Goal: Transaction & Acquisition: Book appointment/travel/reservation

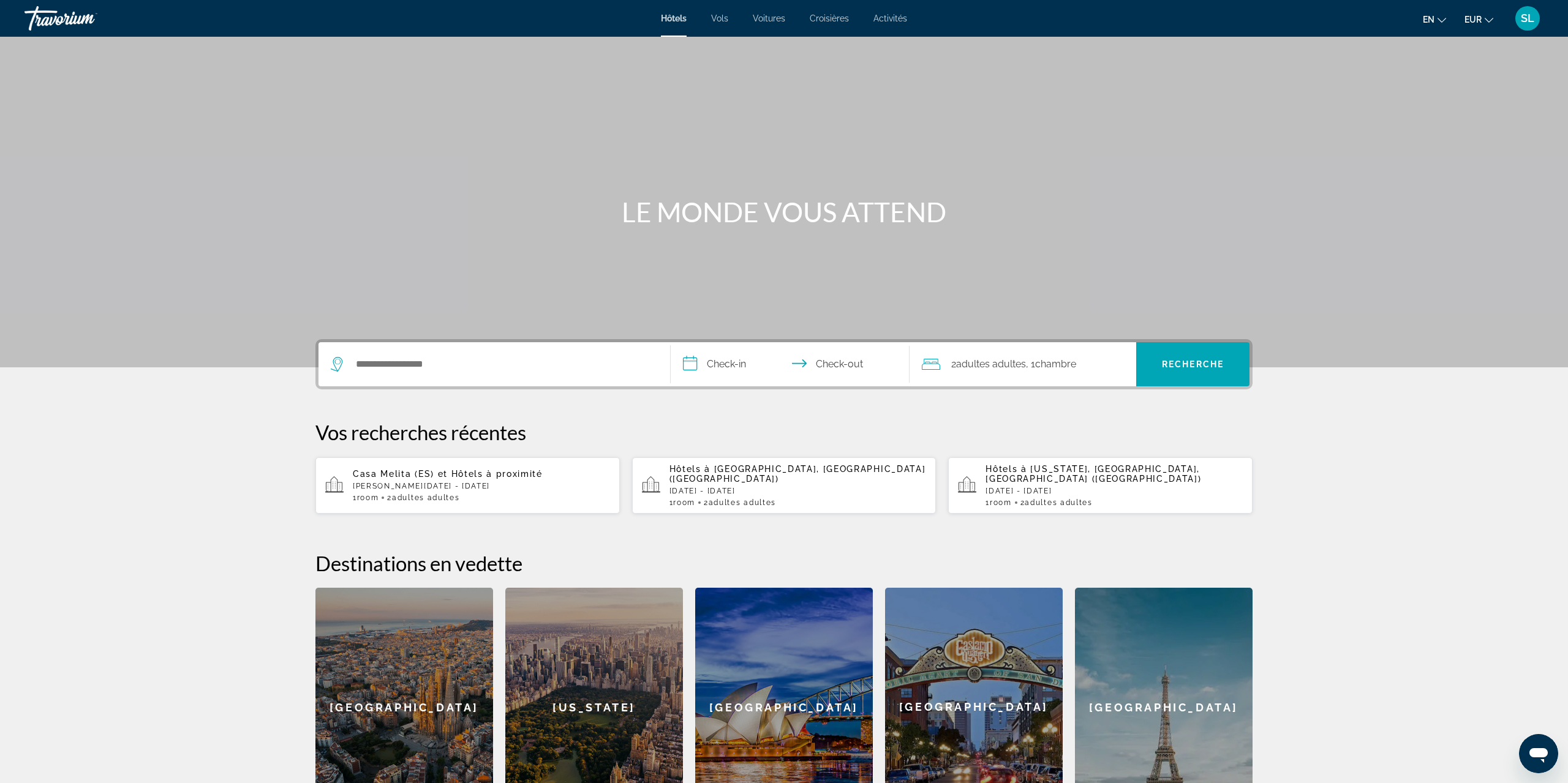
click at [480, 336] on div "Contenu principal" at bounding box center [784, 184] width 1568 height 368
click at [463, 364] on input "Rechercher la destination de l'hôtel" at bounding box center [503, 364] width 297 height 18
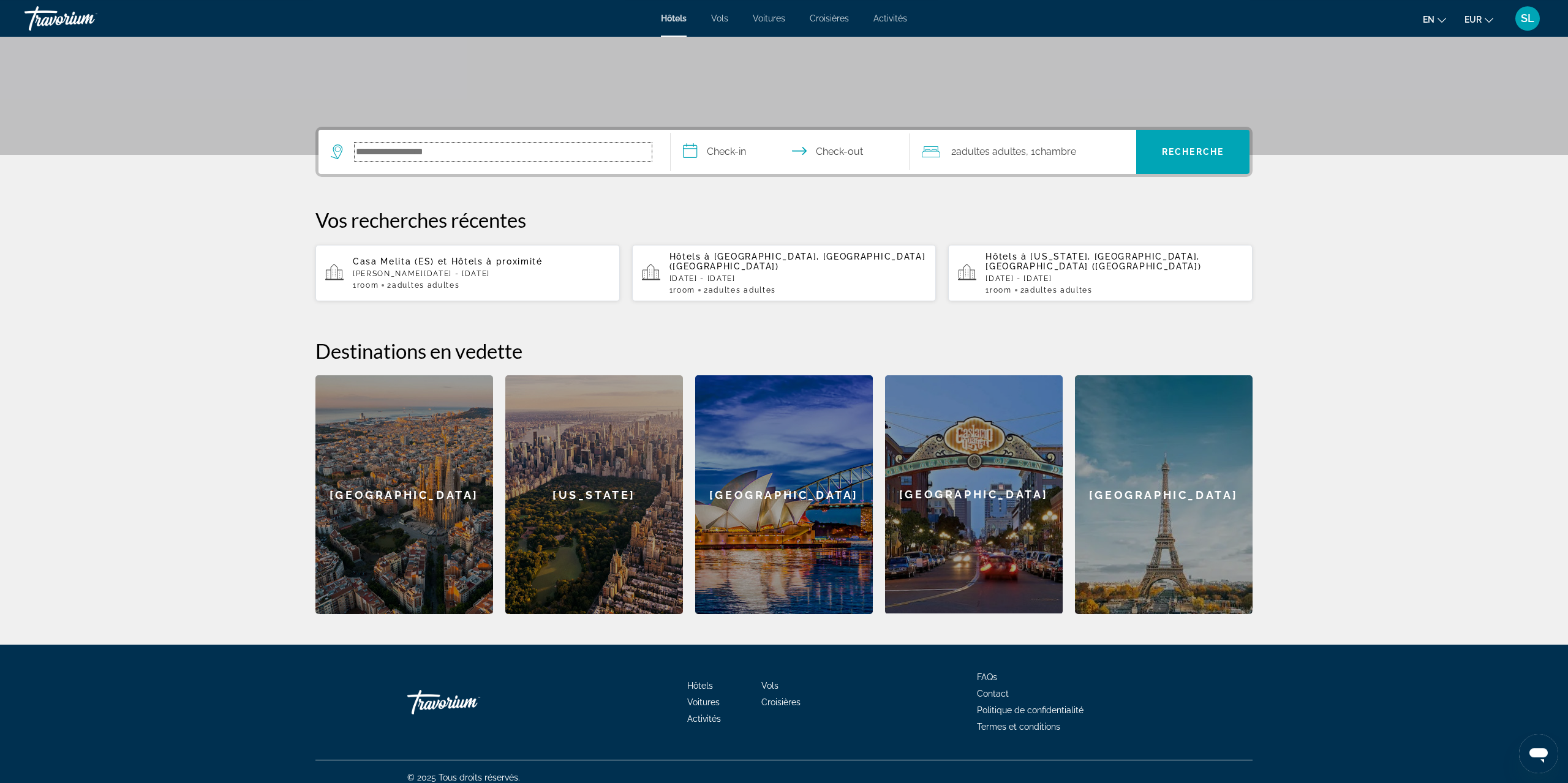
scroll to position [213, 0]
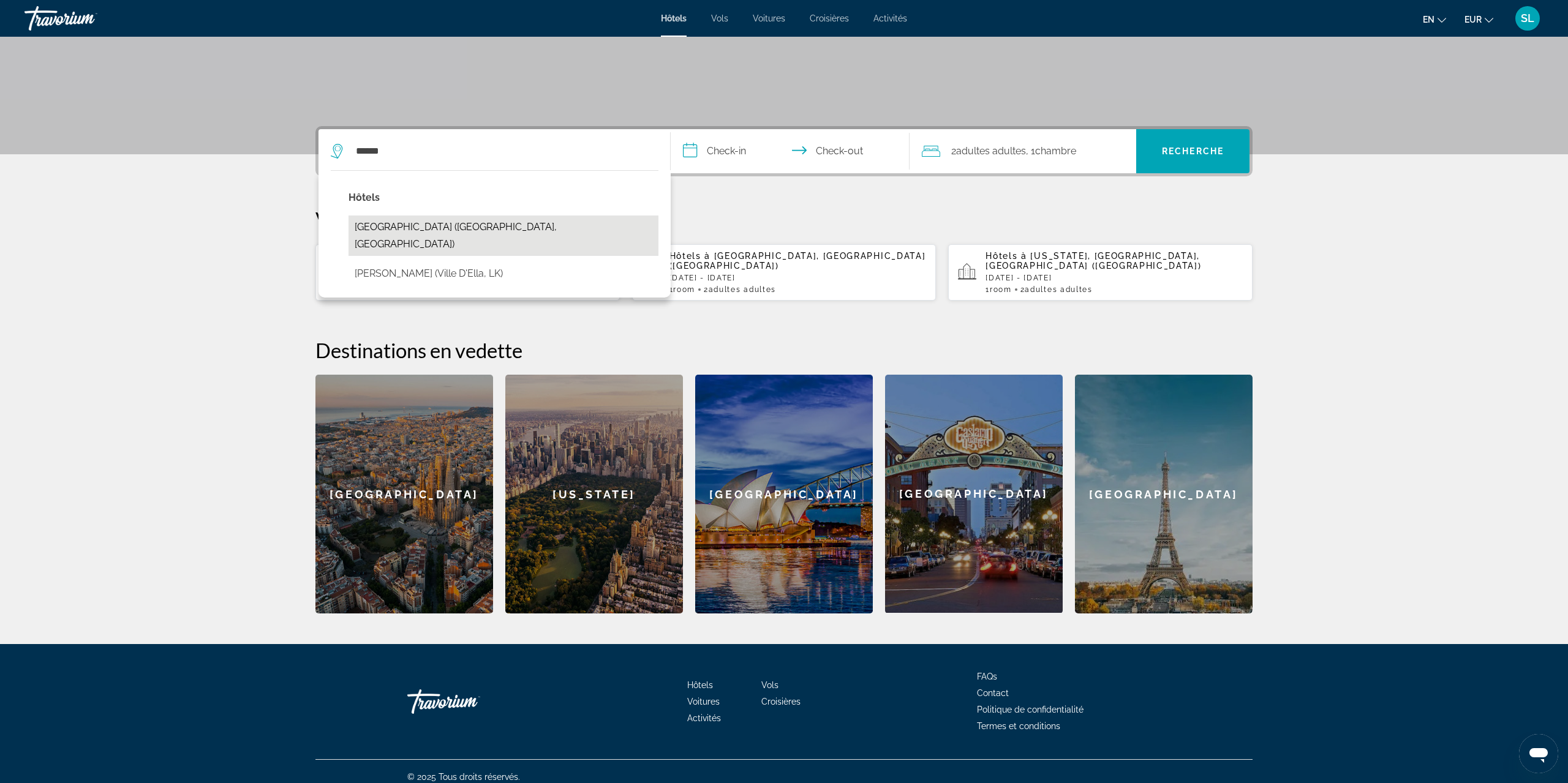
click at [438, 223] on button "[GEOGRAPHIC_DATA] ([GEOGRAPHIC_DATA], [GEOGRAPHIC_DATA])" at bounding box center [503, 235] width 310 height 40
type input "**********"
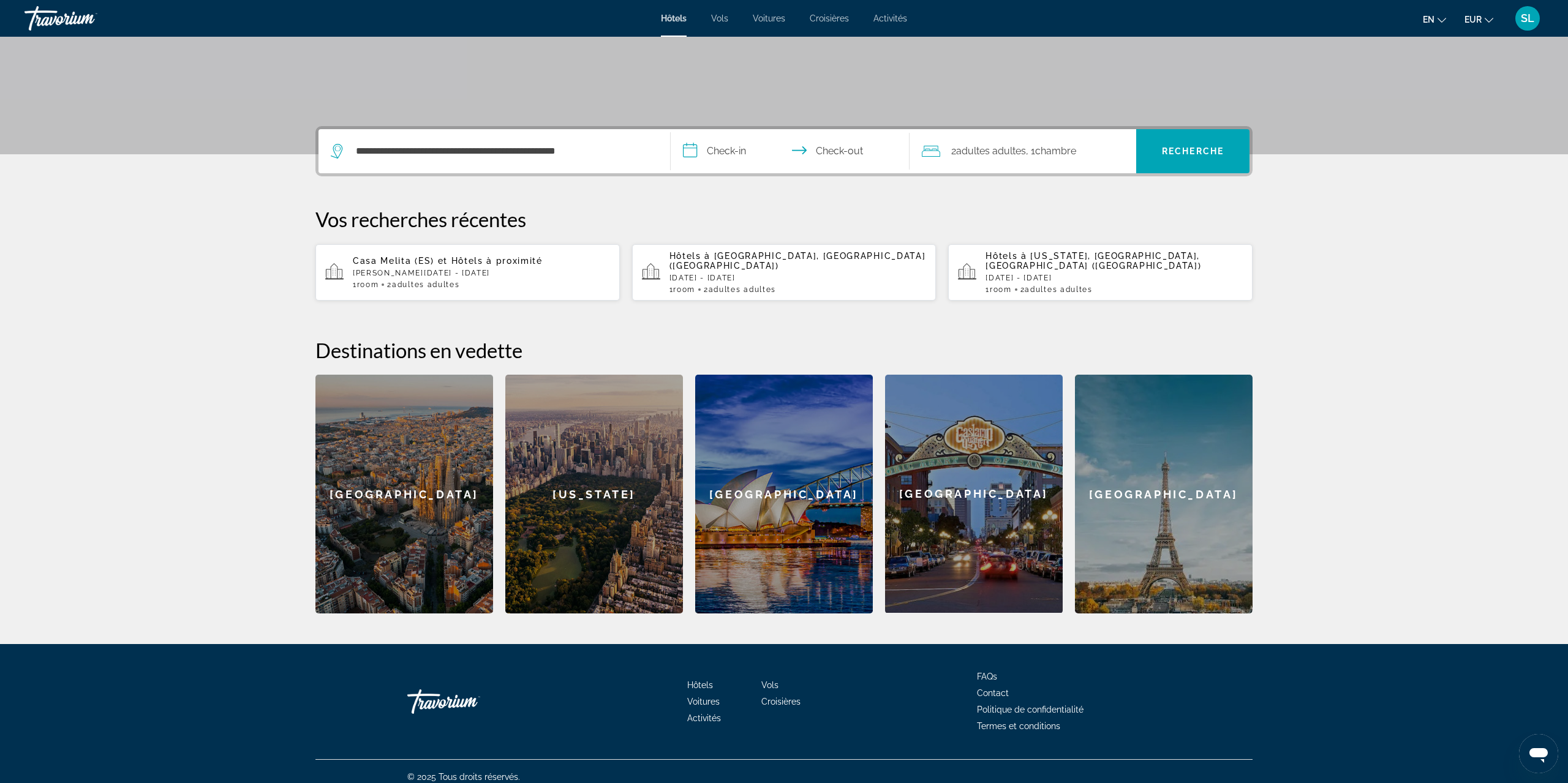
click at [732, 153] on input "**********" at bounding box center [792, 153] width 244 height 47
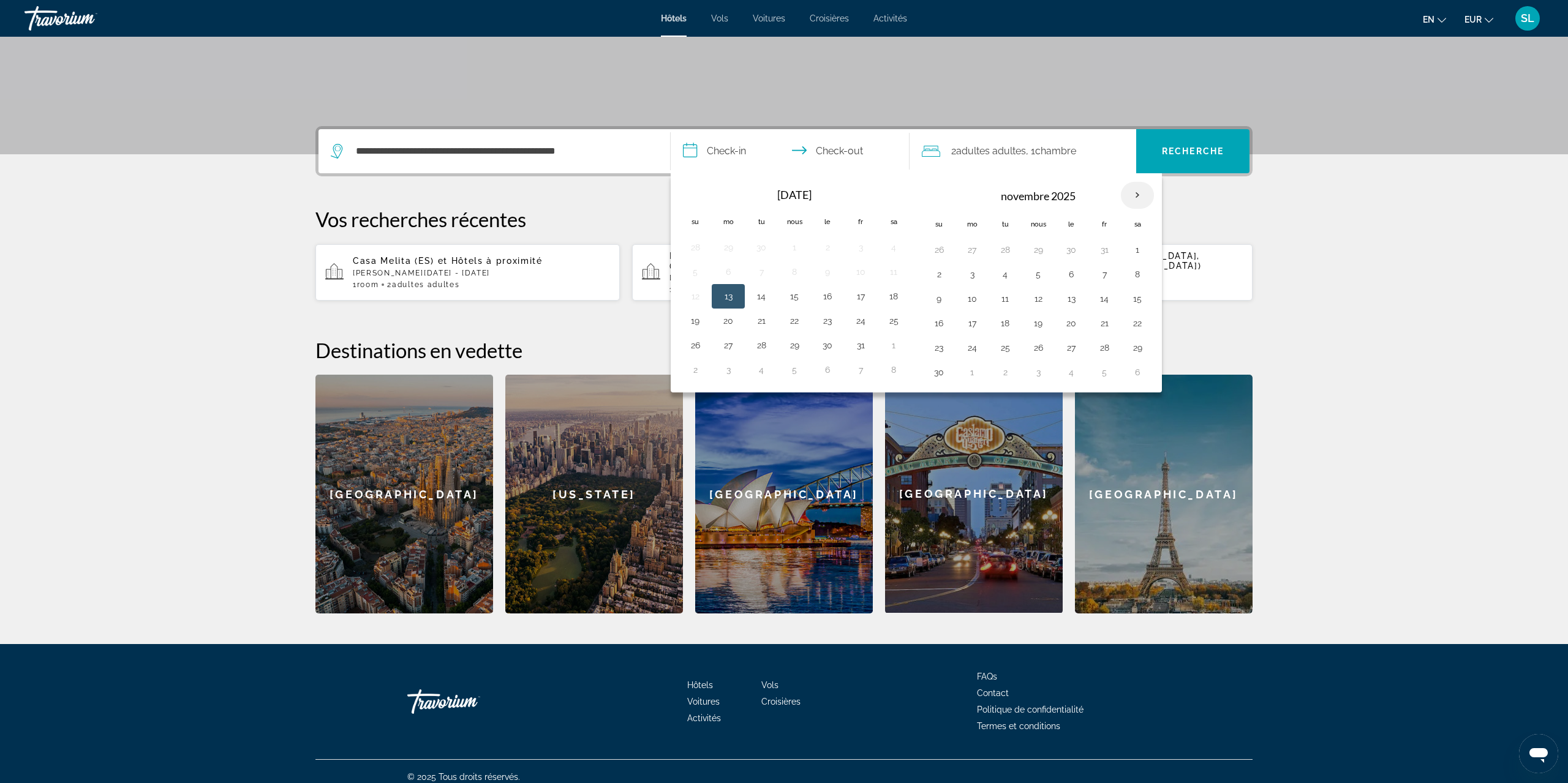
click at [1131, 192] on th "Le mois prochain" at bounding box center [1137, 195] width 33 height 27
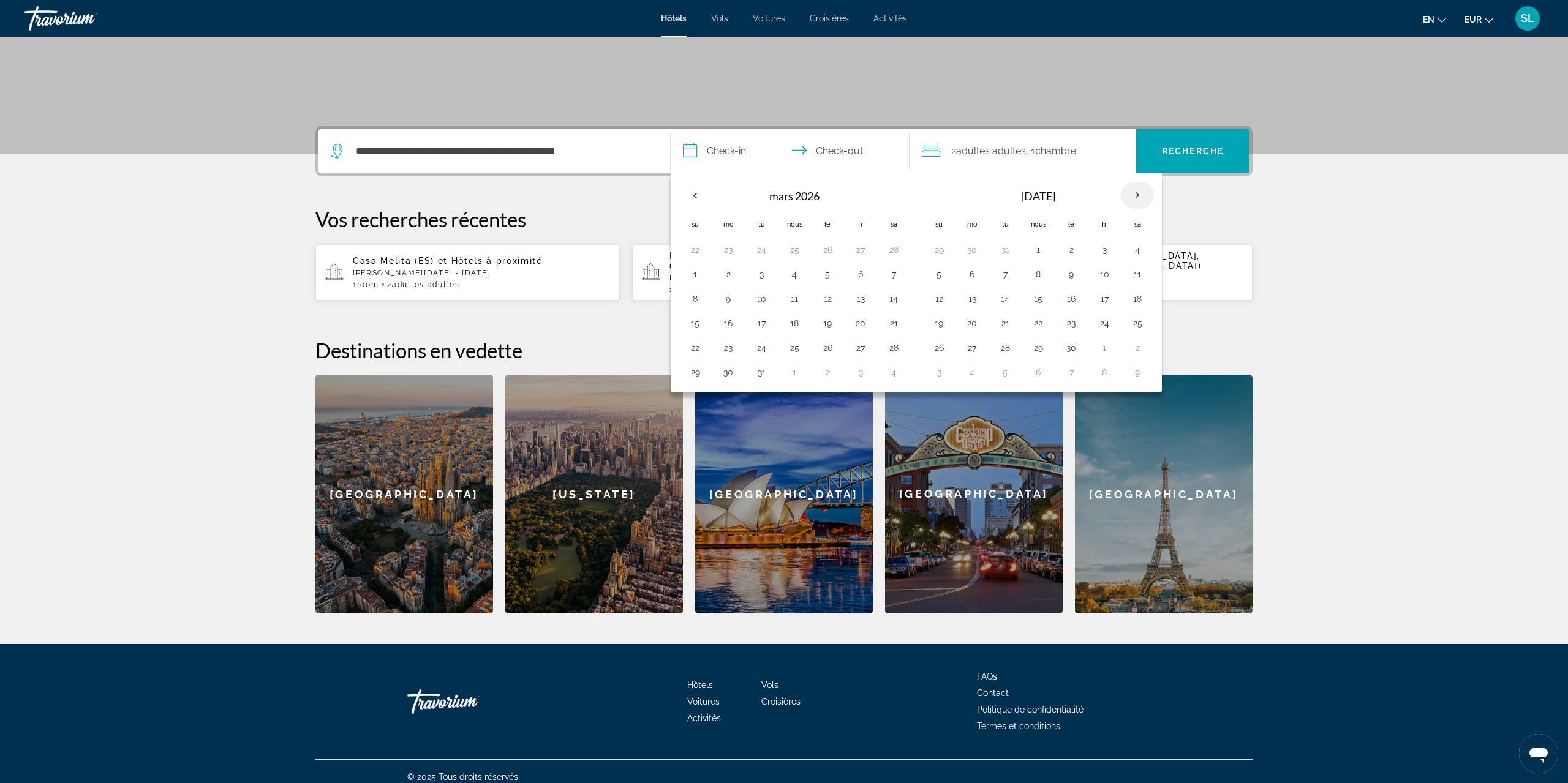
click at [1131, 192] on th "Le mois prochain" at bounding box center [1137, 195] width 33 height 27
click at [1135, 243] on button "6" at bounding box center [1137, 250] width 20 height 18
click at [1129, 277] on button "13" at bounding box center [1137, 274] width 20 height 18
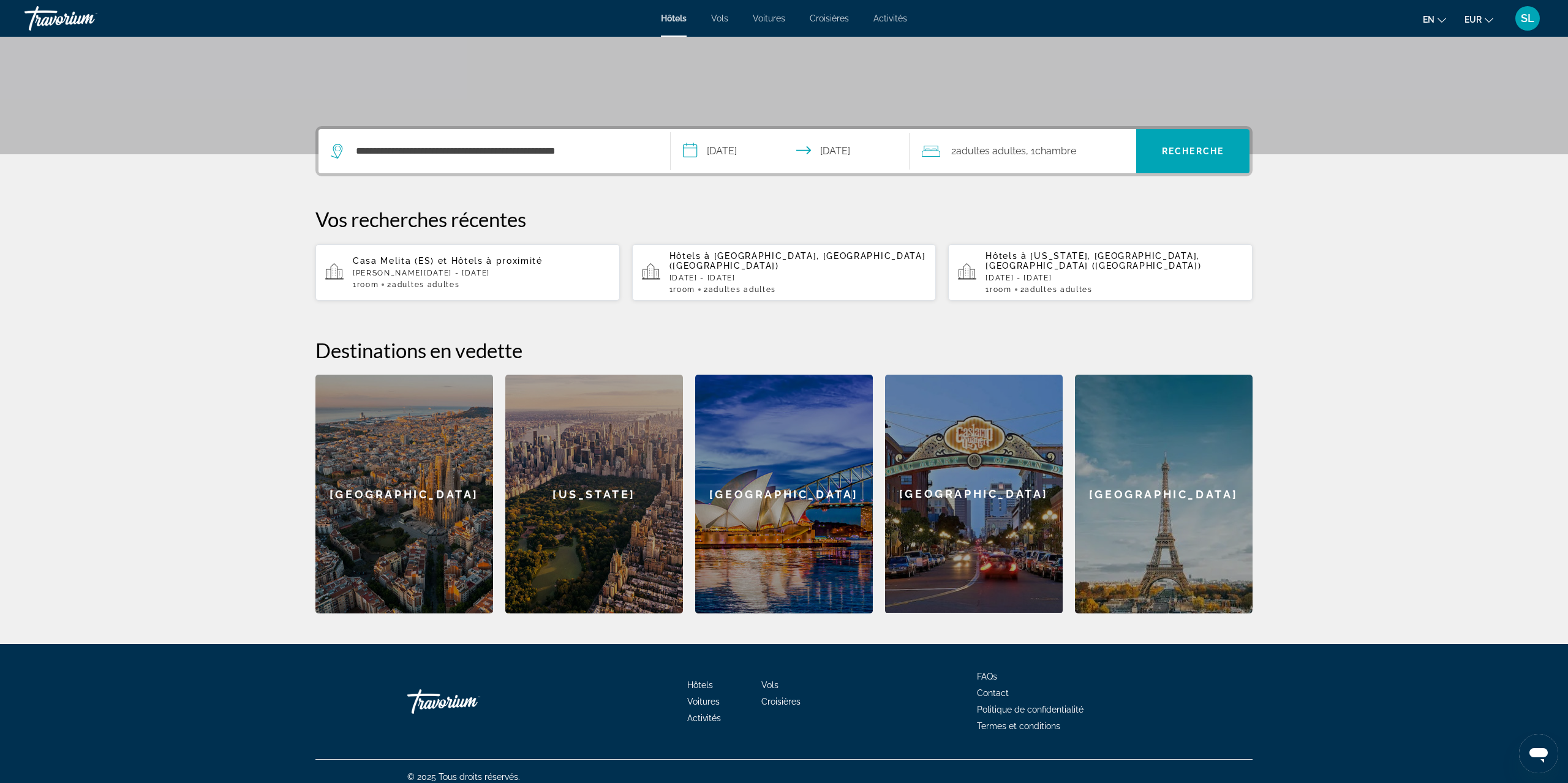
click at [735, 155] on input "**********" at bounding box center [792, 153] width 244 height 47
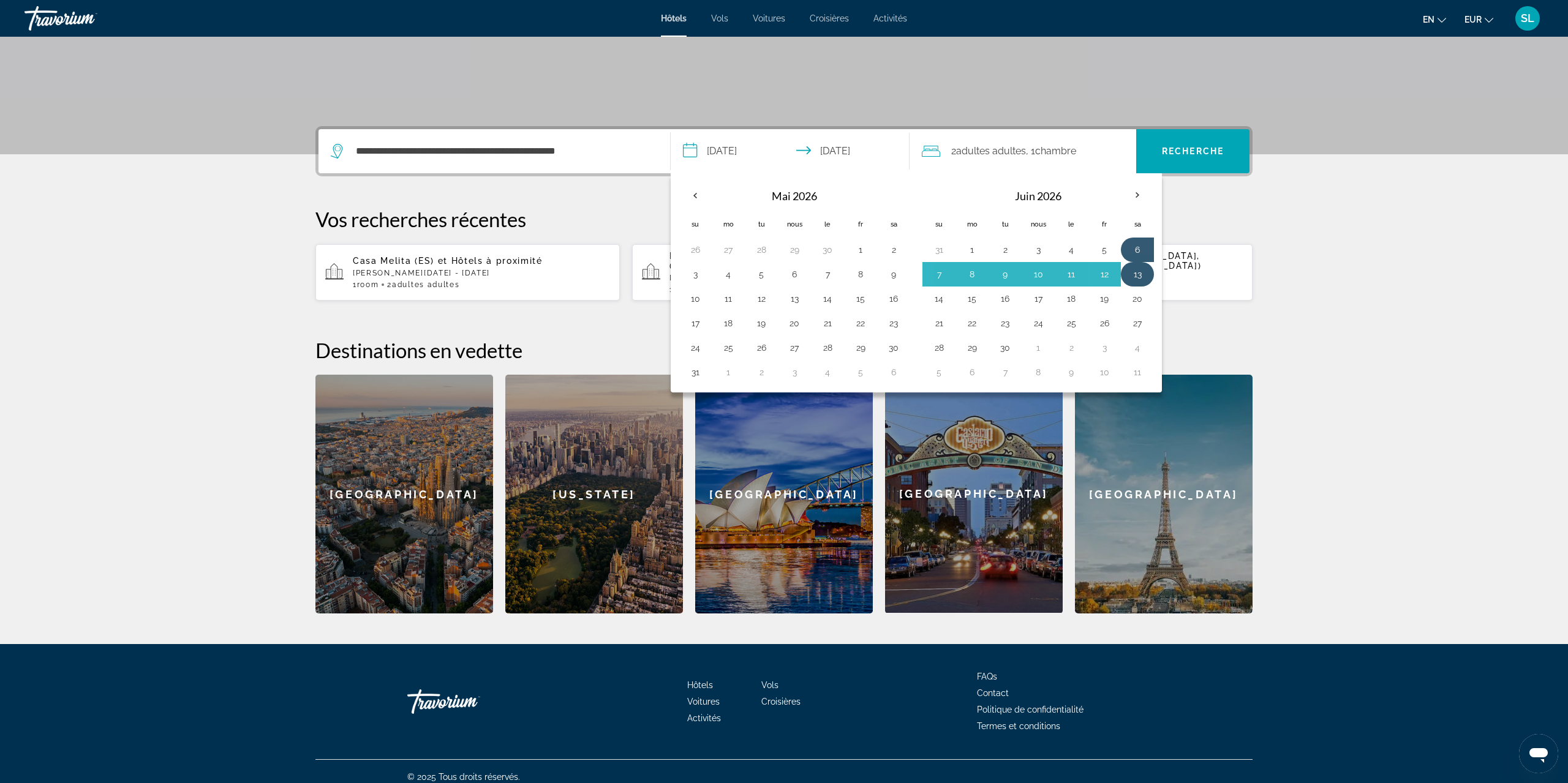
click at [1137, 269] on button "13" at bounding box center [1137, 274] width 20 height 18
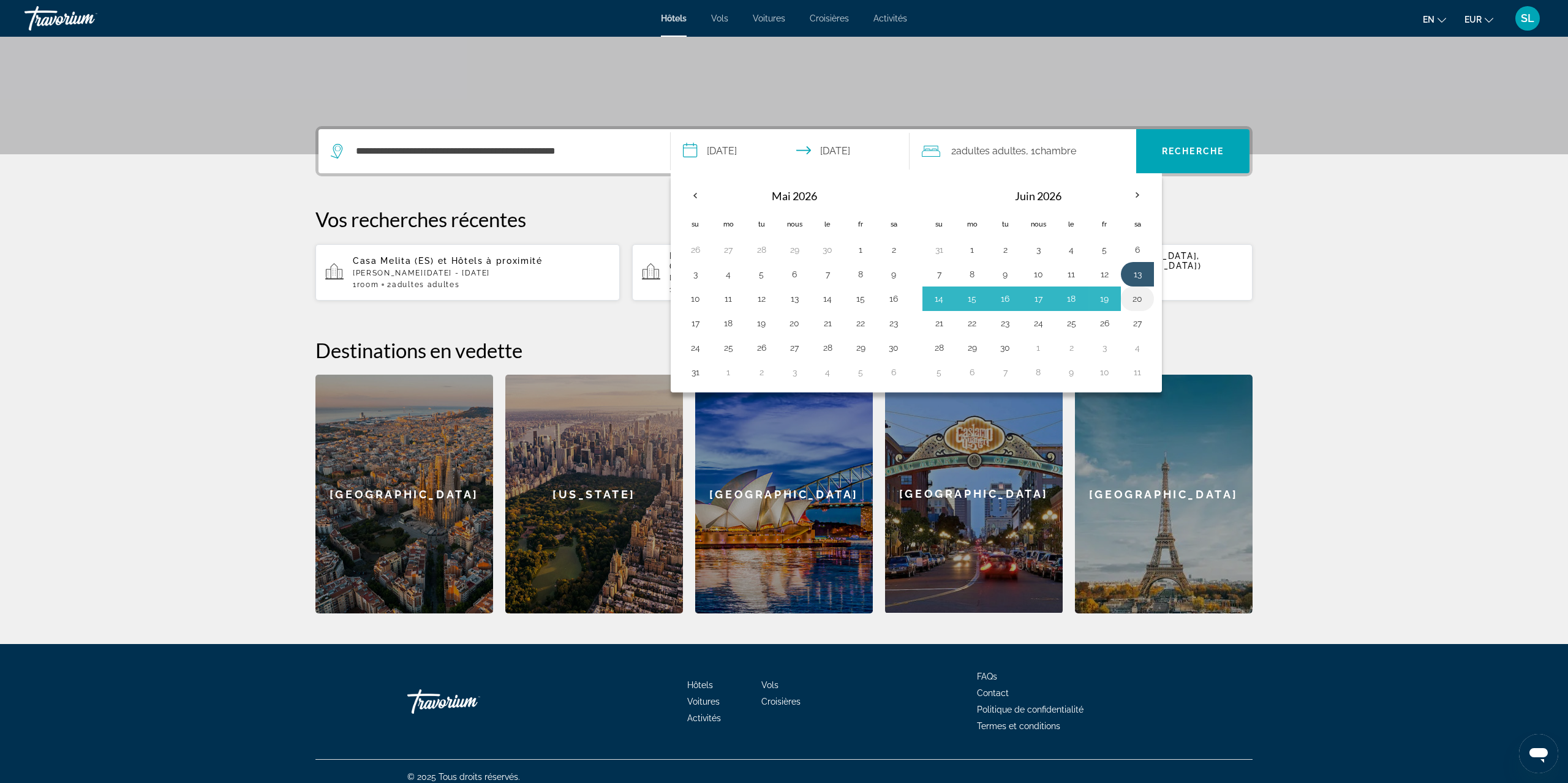
click at [1138, 290] on button "20" at bounding box center [1137, 299] width 20 height 18
type input "**********"
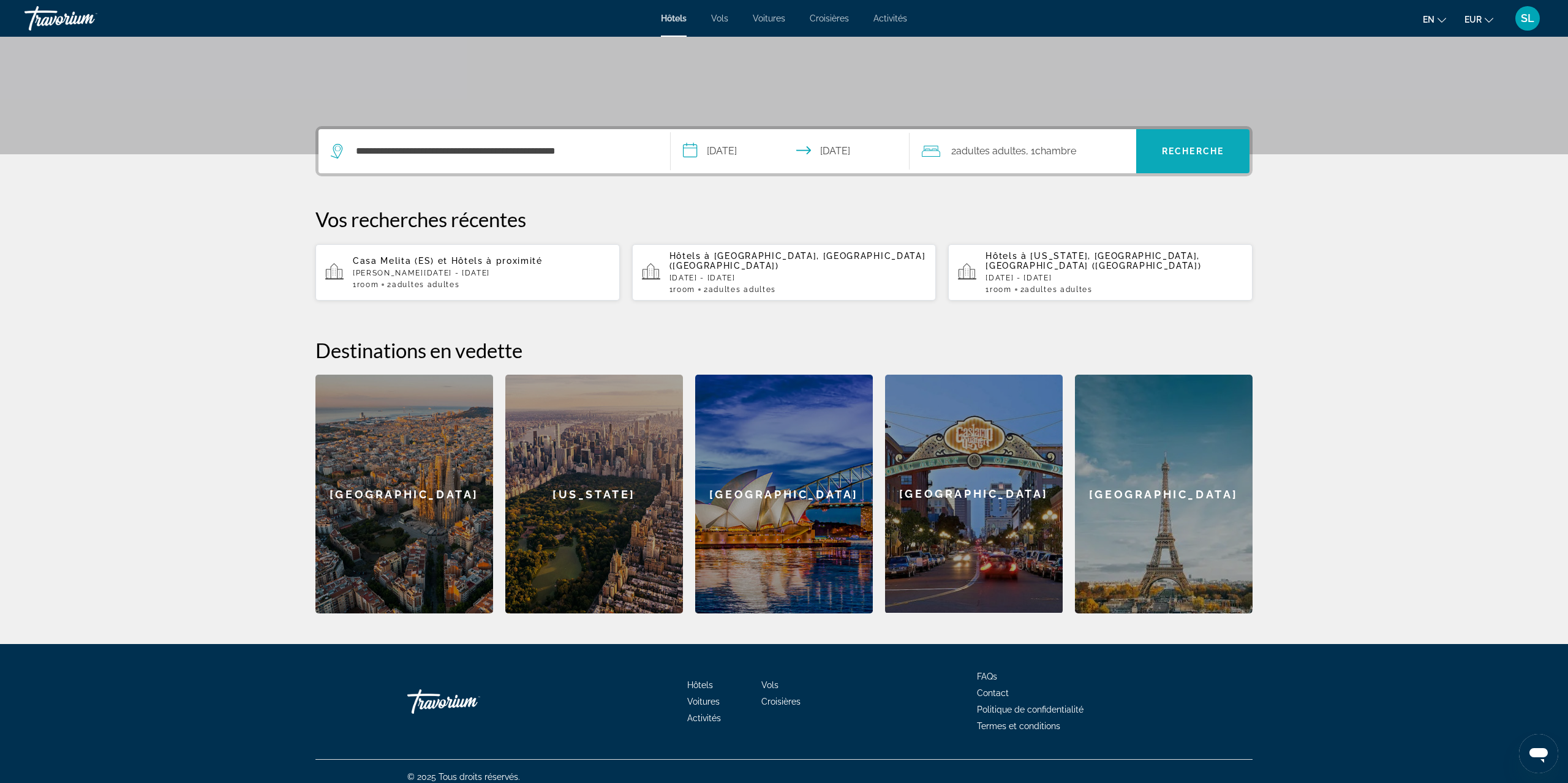
click at [1201, 149] on span "Recherche" at bounding box center [1192, 151] width 62 height 9
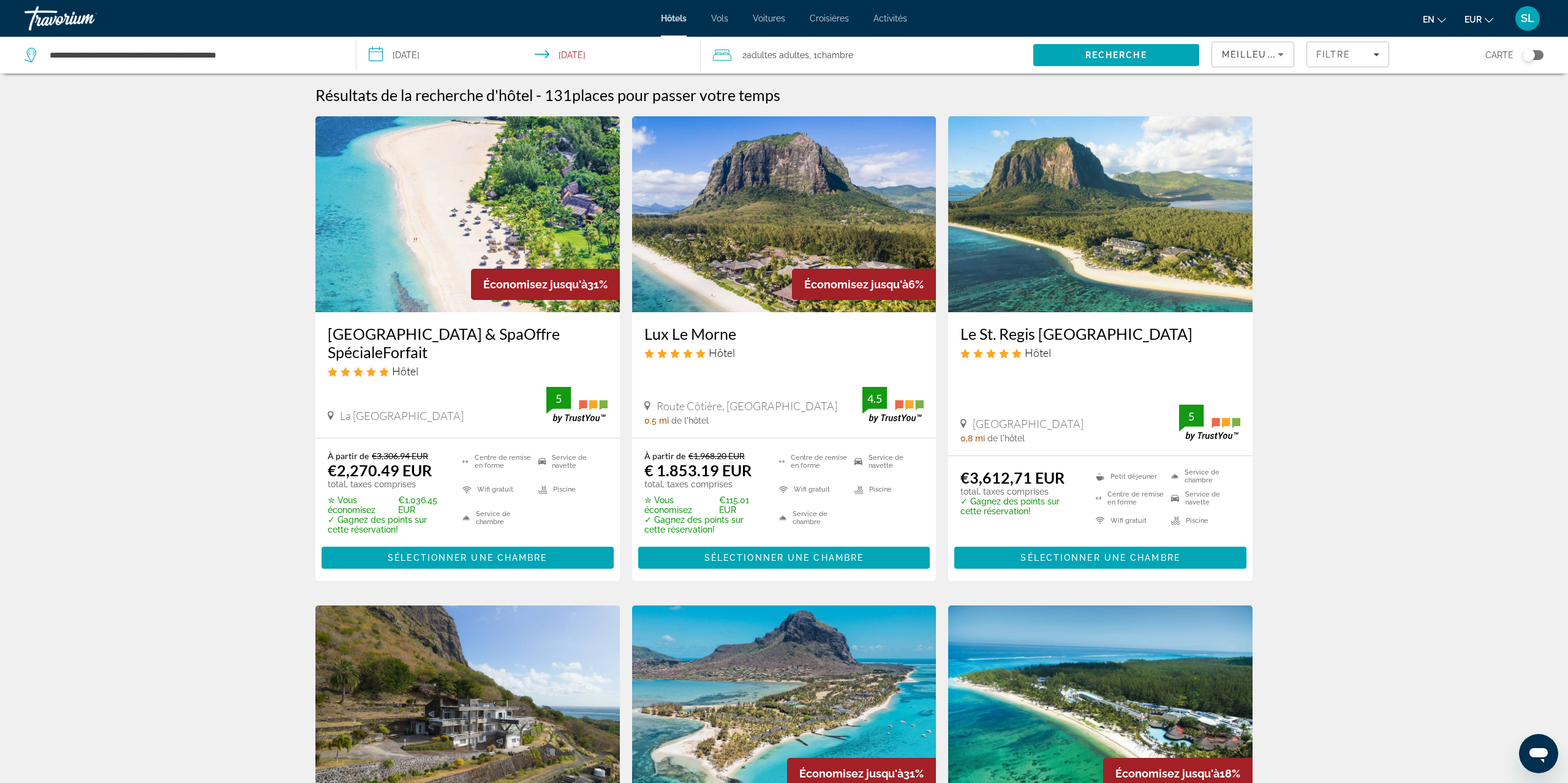
click at [444, 315] on div "[GEOGRAPHIC_DATA] & SpaOffre SpécialeForfait Hôtel La péninsule du Morne 0 mi f…" at bounding box center [467, 375] width 304 height 126
click at [468, 558] on span "Sélectionner une chambre" at bounding box center [467, 558] width 159 height 9
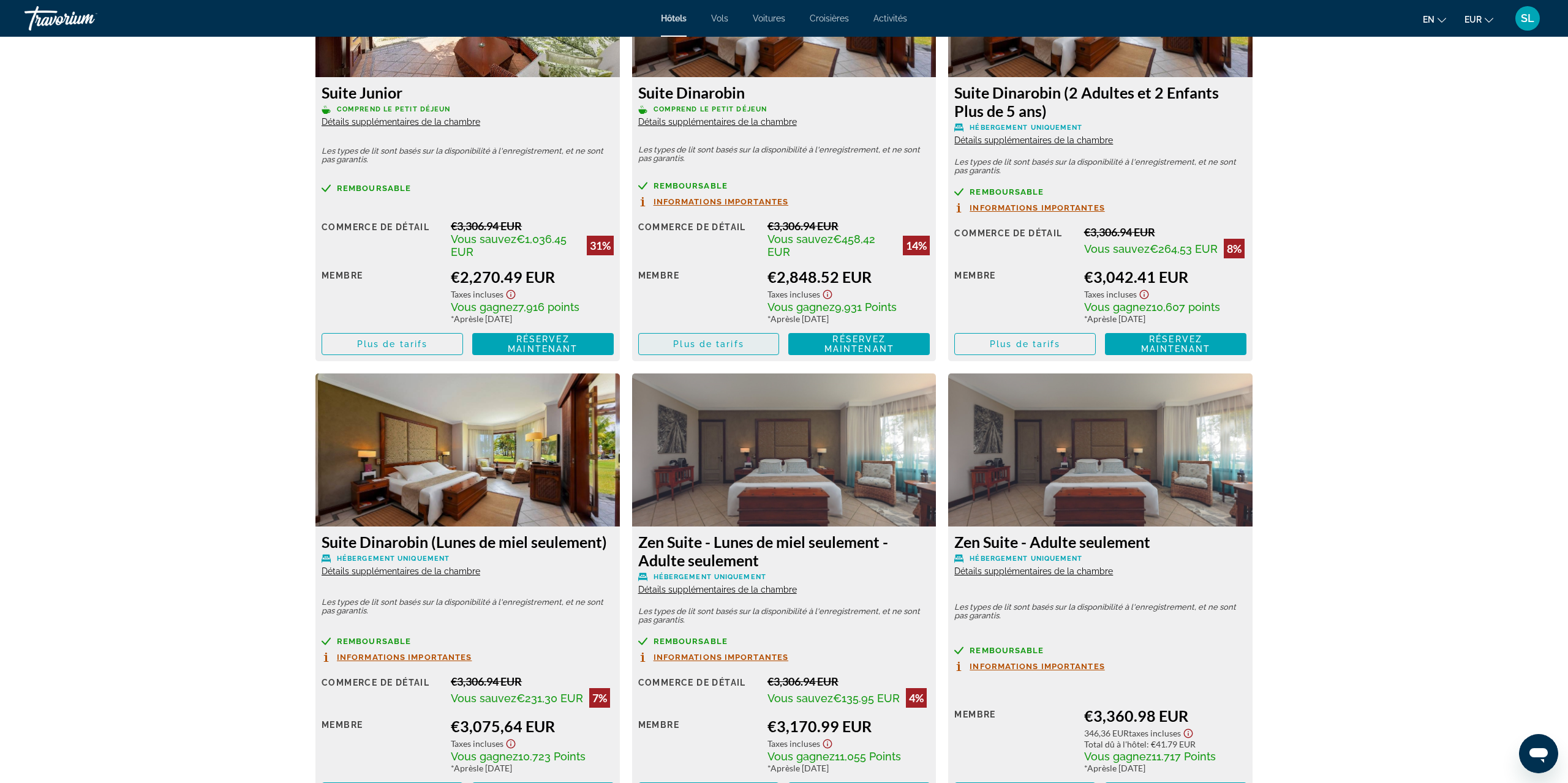
scroll to position [1810, 0]
click at [457, 654] on span "Informations importantes" at bounding box center [404, 657] width 135 height 8
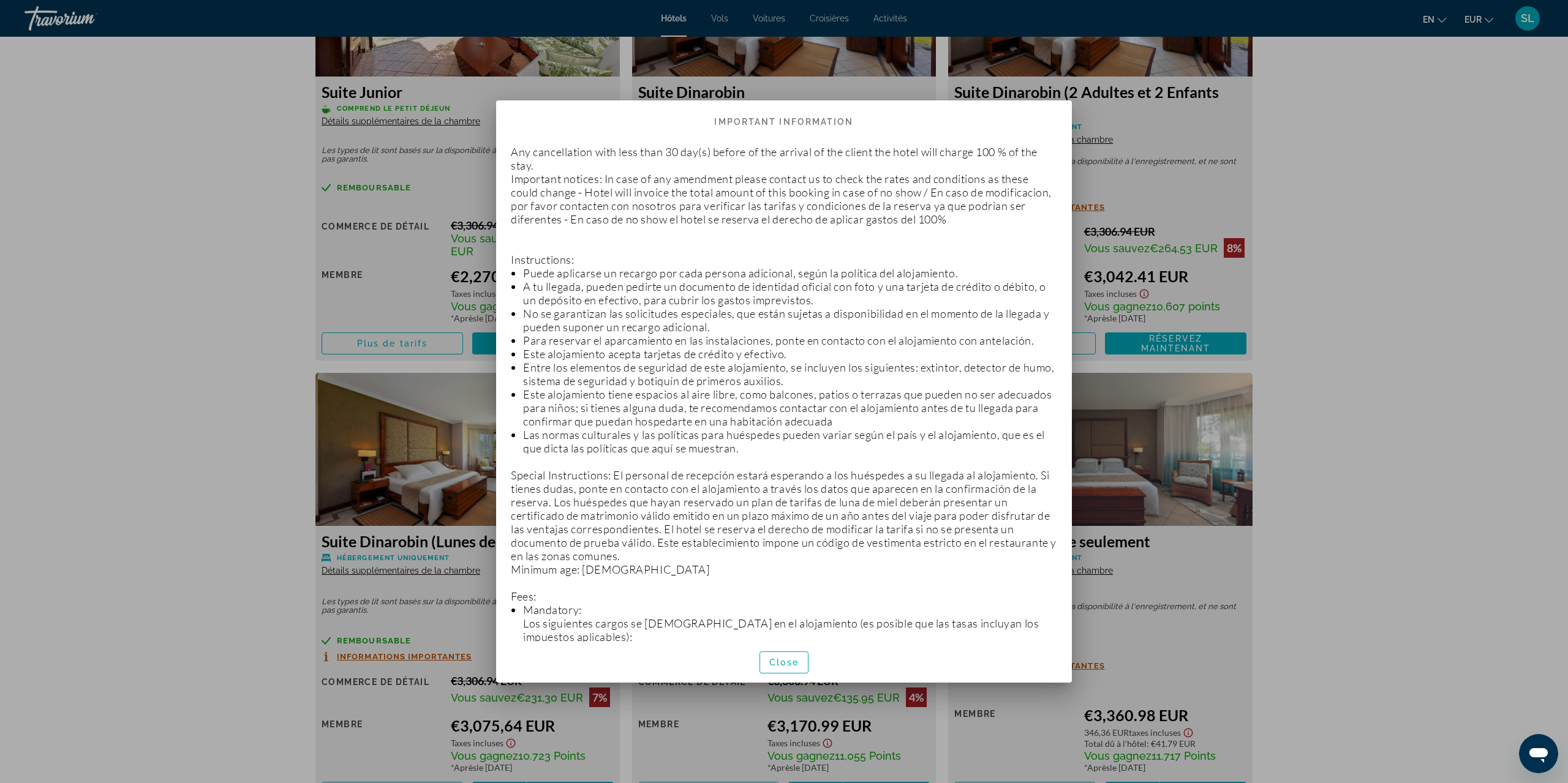
scroll to position [0, 0]
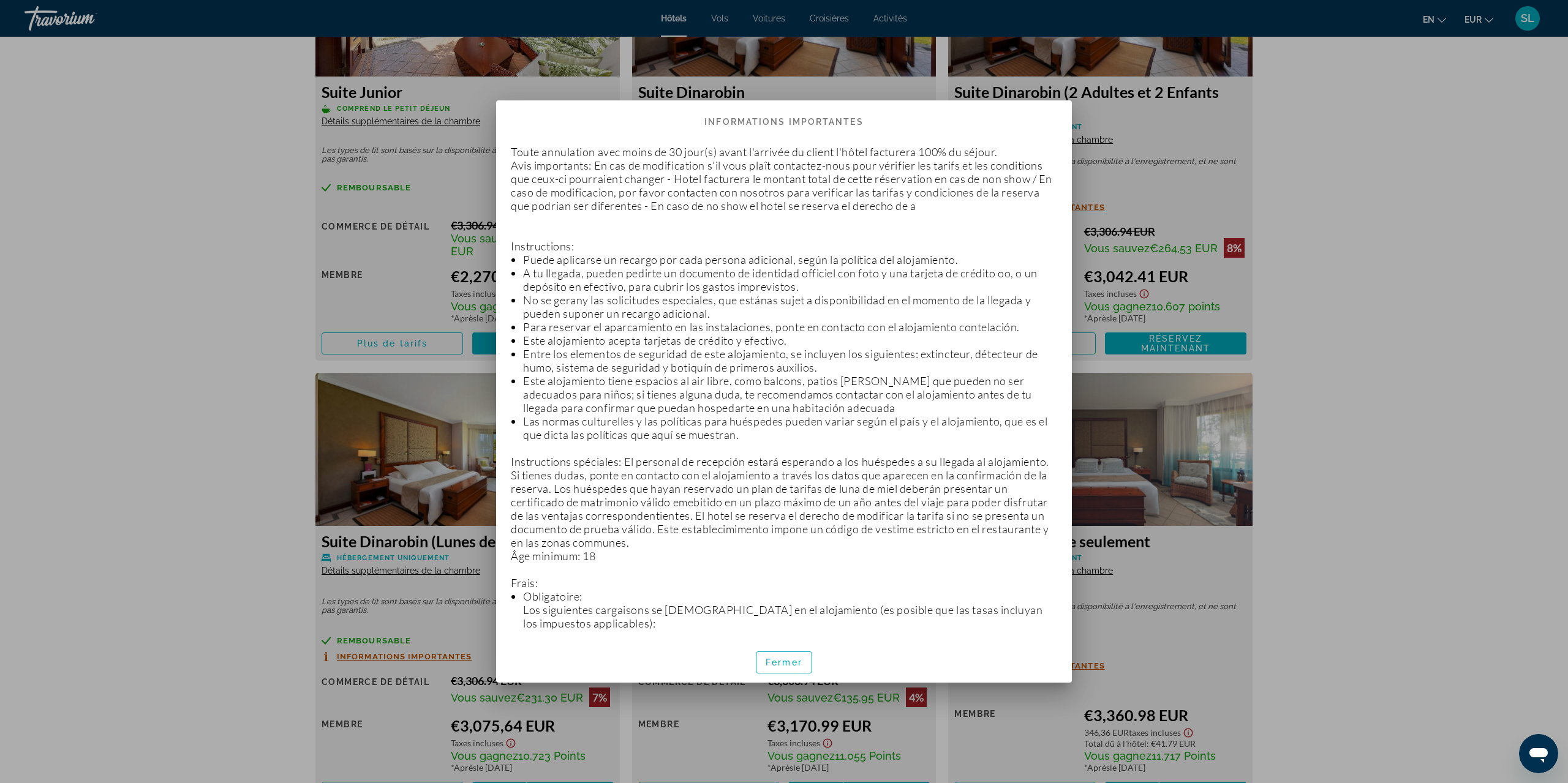
click at [219, 531] on div at bounding box center [784, 391] width 1568 height 783
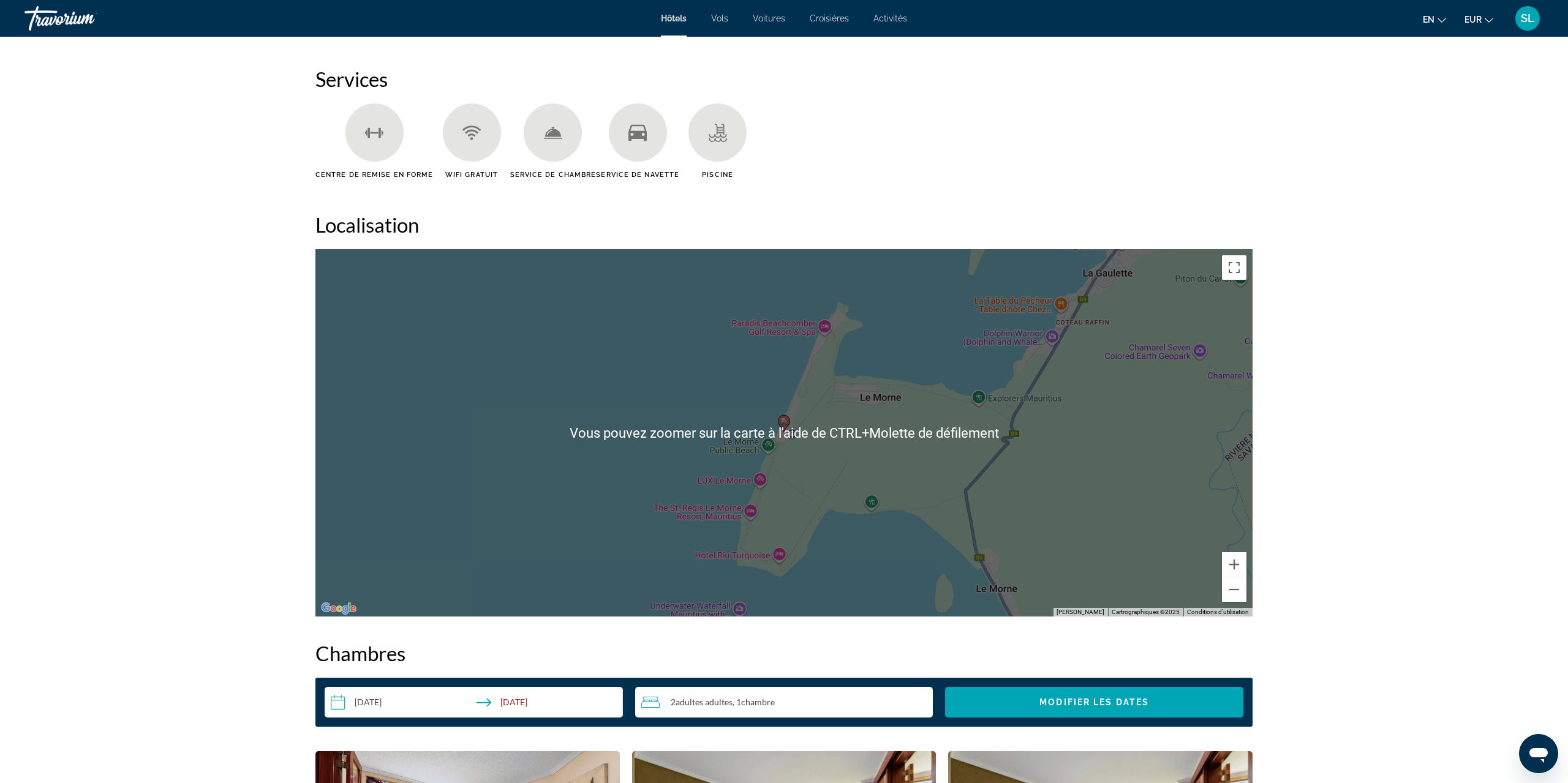
scroll to position [1173, 0]
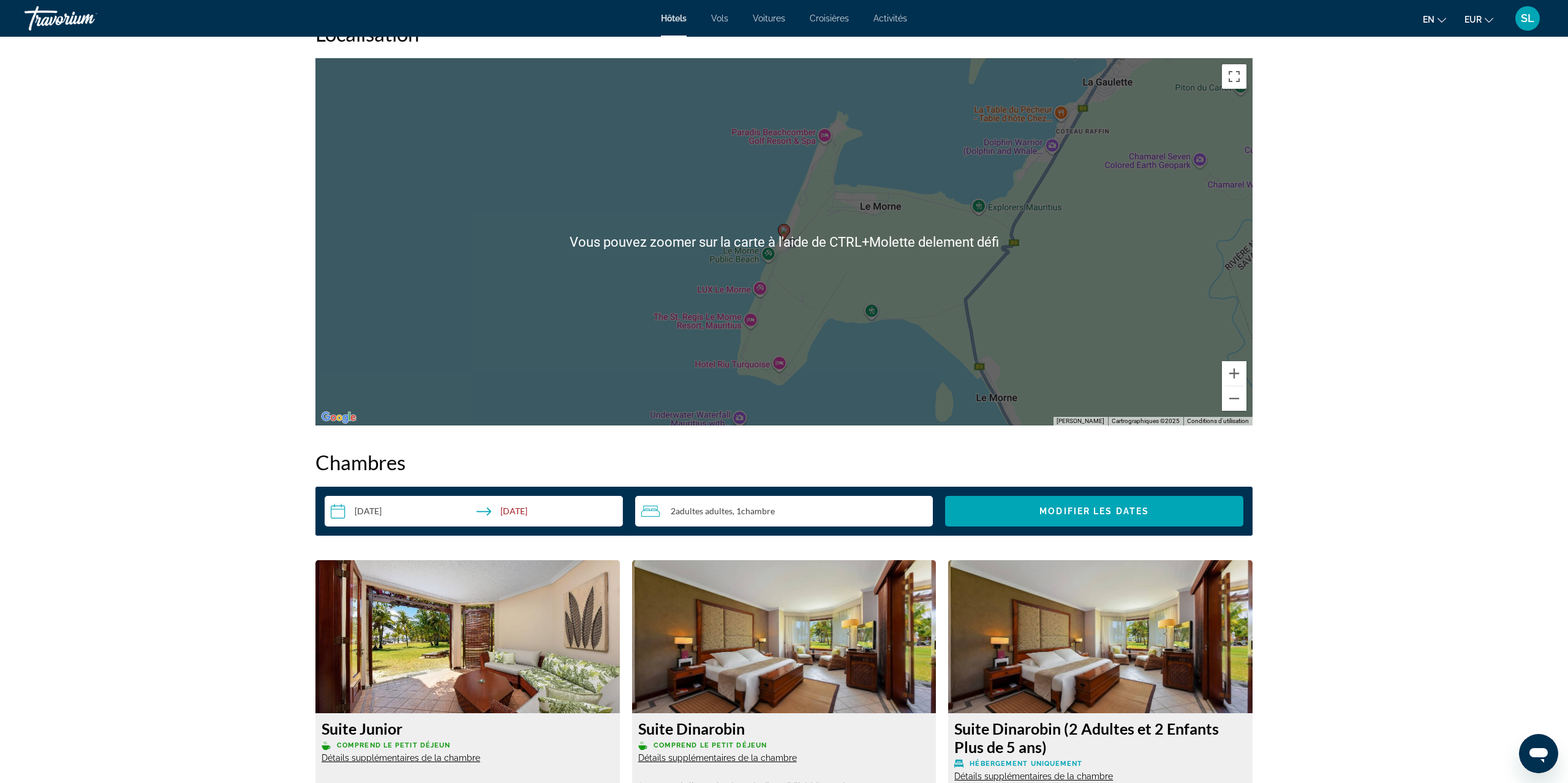
click at [509, 505] on input "**********" at bounding box center [476, 513] width 303 height 34
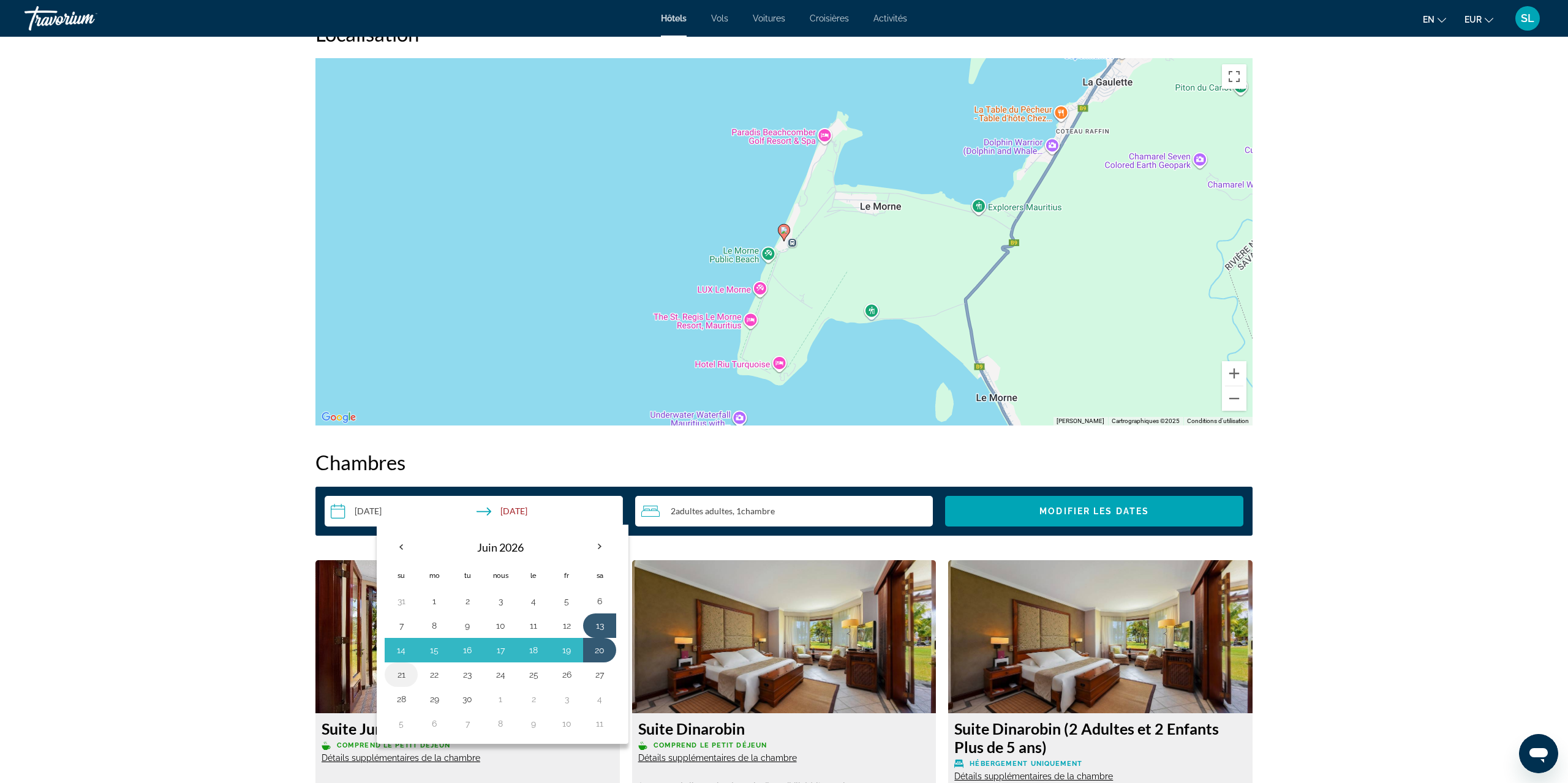
click at [394, 668] on button "21" at bounding box center [401, 675] width 20 height 18
click at [592, 619] on button "13" at bounding box center [599, 626] width 20 height 18
type input "**********"
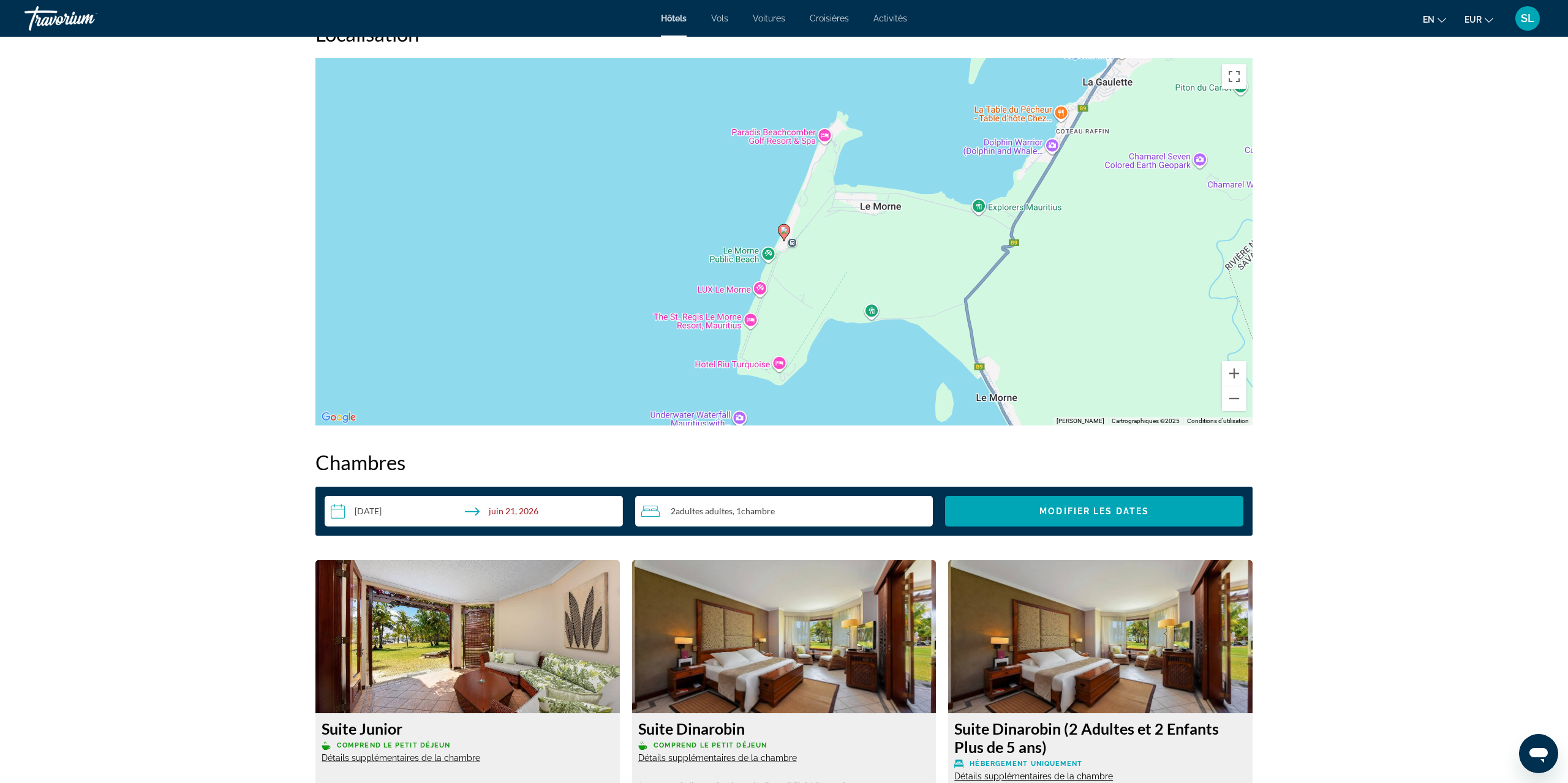
click at [409, 511] on input "**********" at bounding box center [476, 513] width 303 height 34
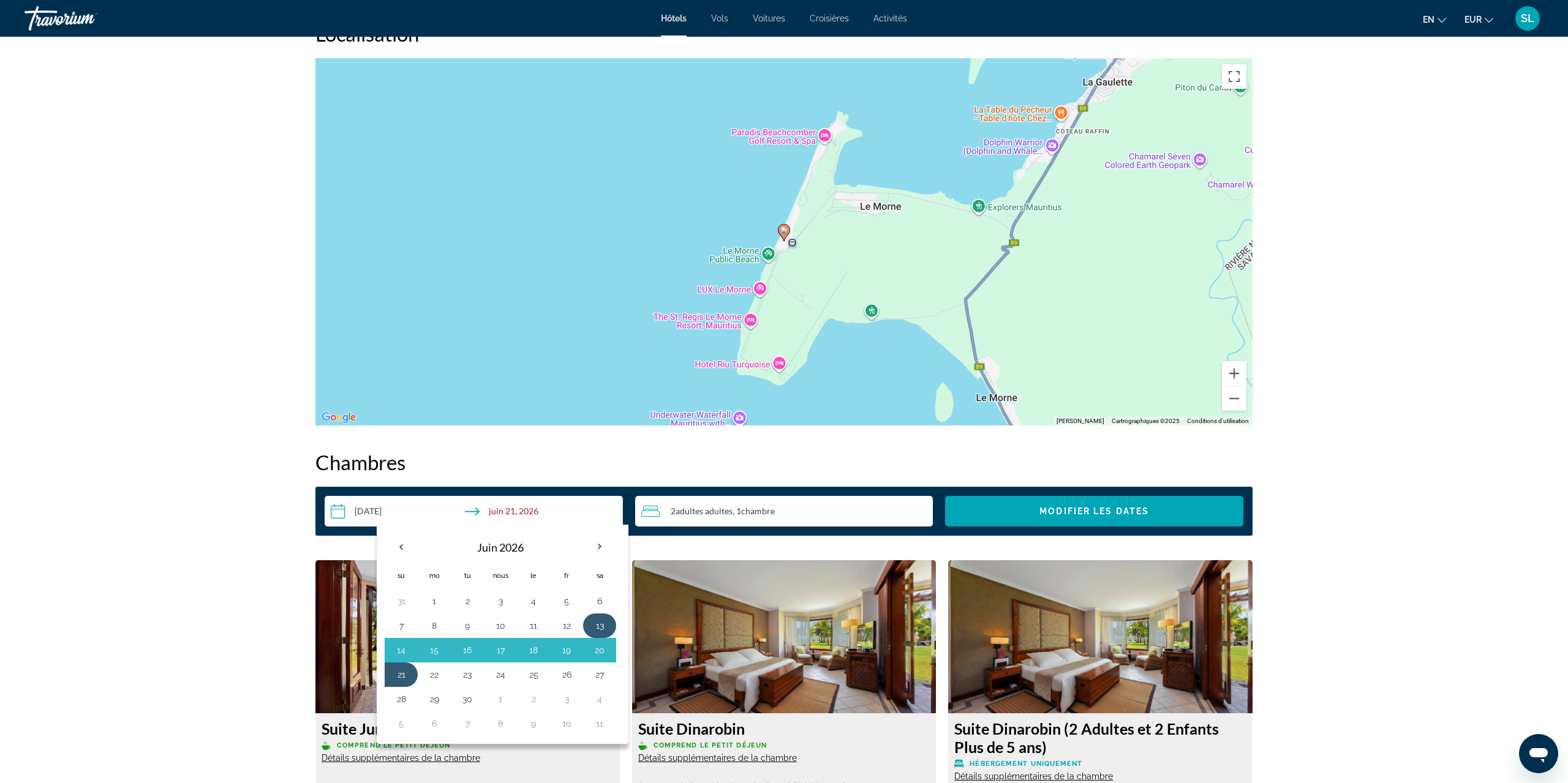
scroll to position [1237, 0]
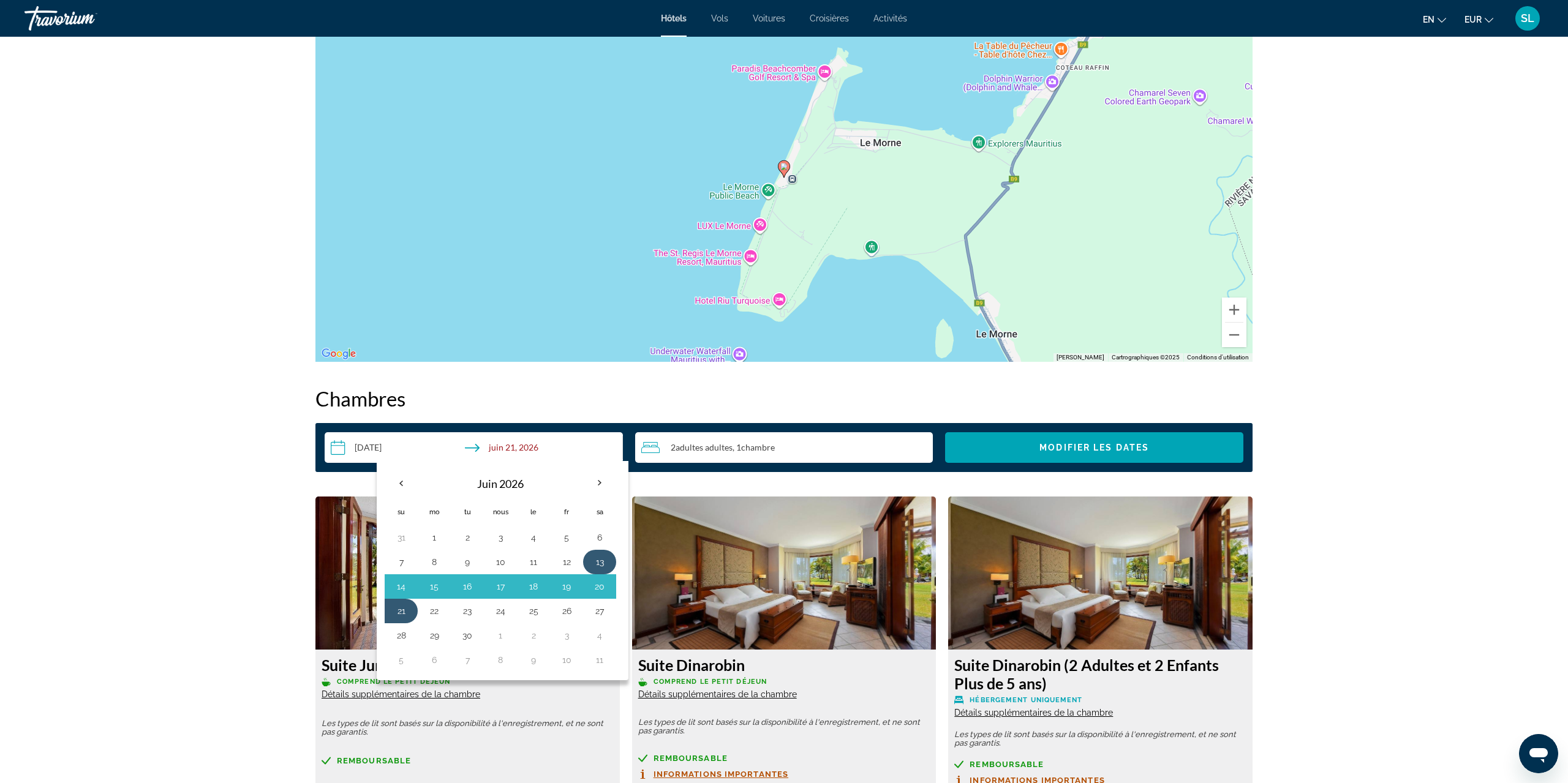
click at [597, 555] on button "13" at bounding box center [599, 563] width 20 height 18
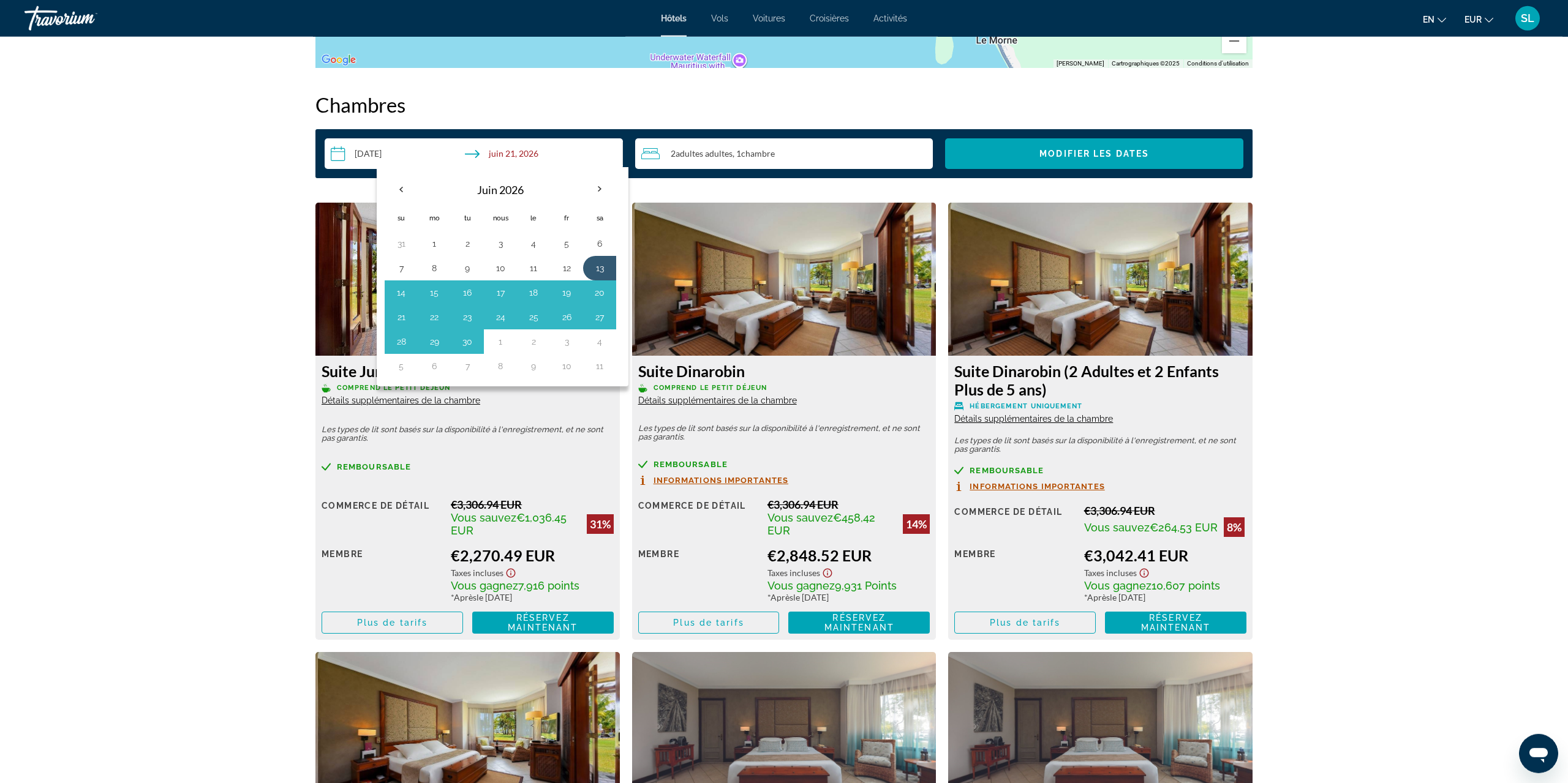
scroll to position [1556, 0]
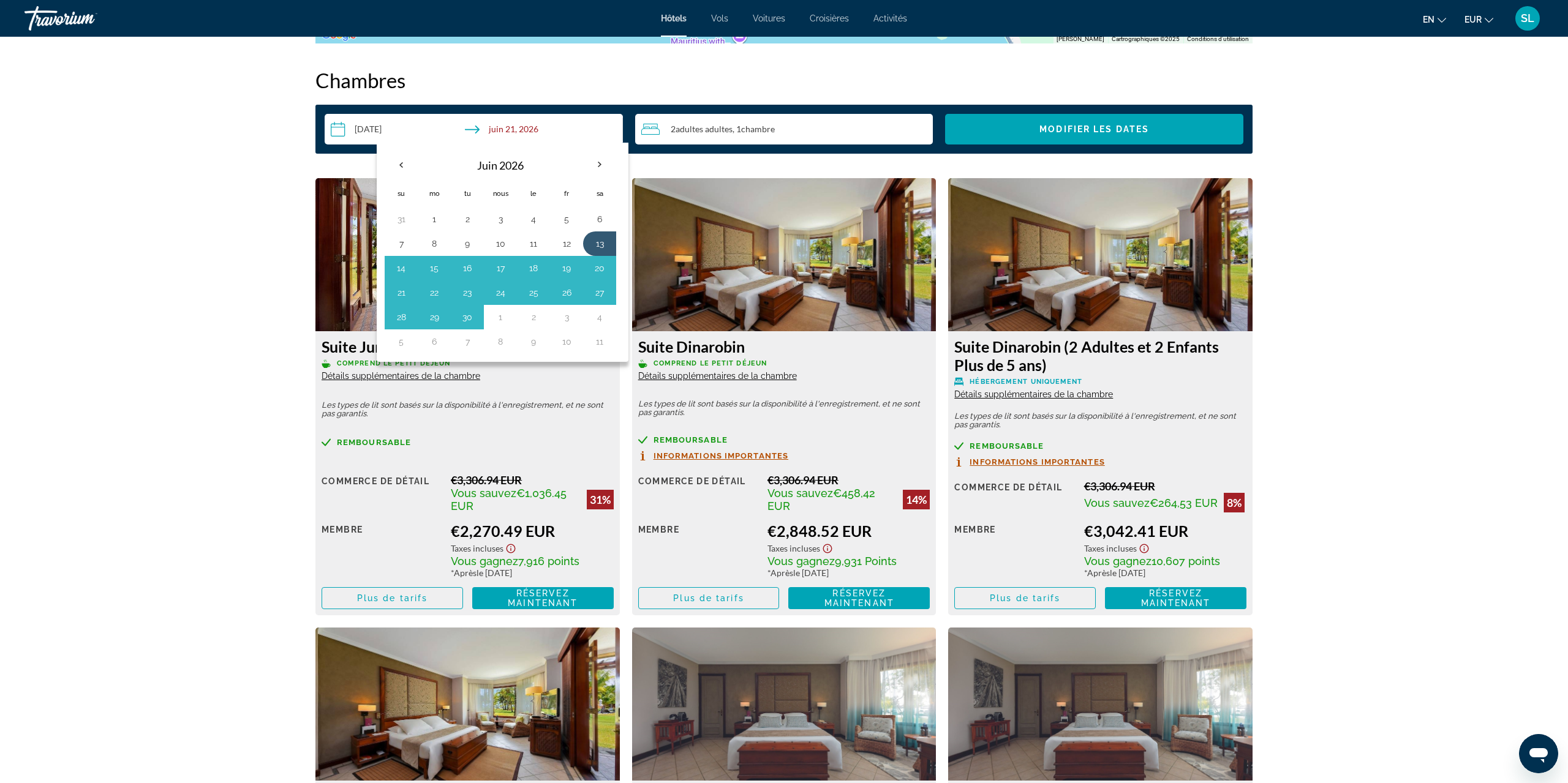
click at [484, 444] on div "Remboursable" at bounding box center [468, 442] width 292 height 9
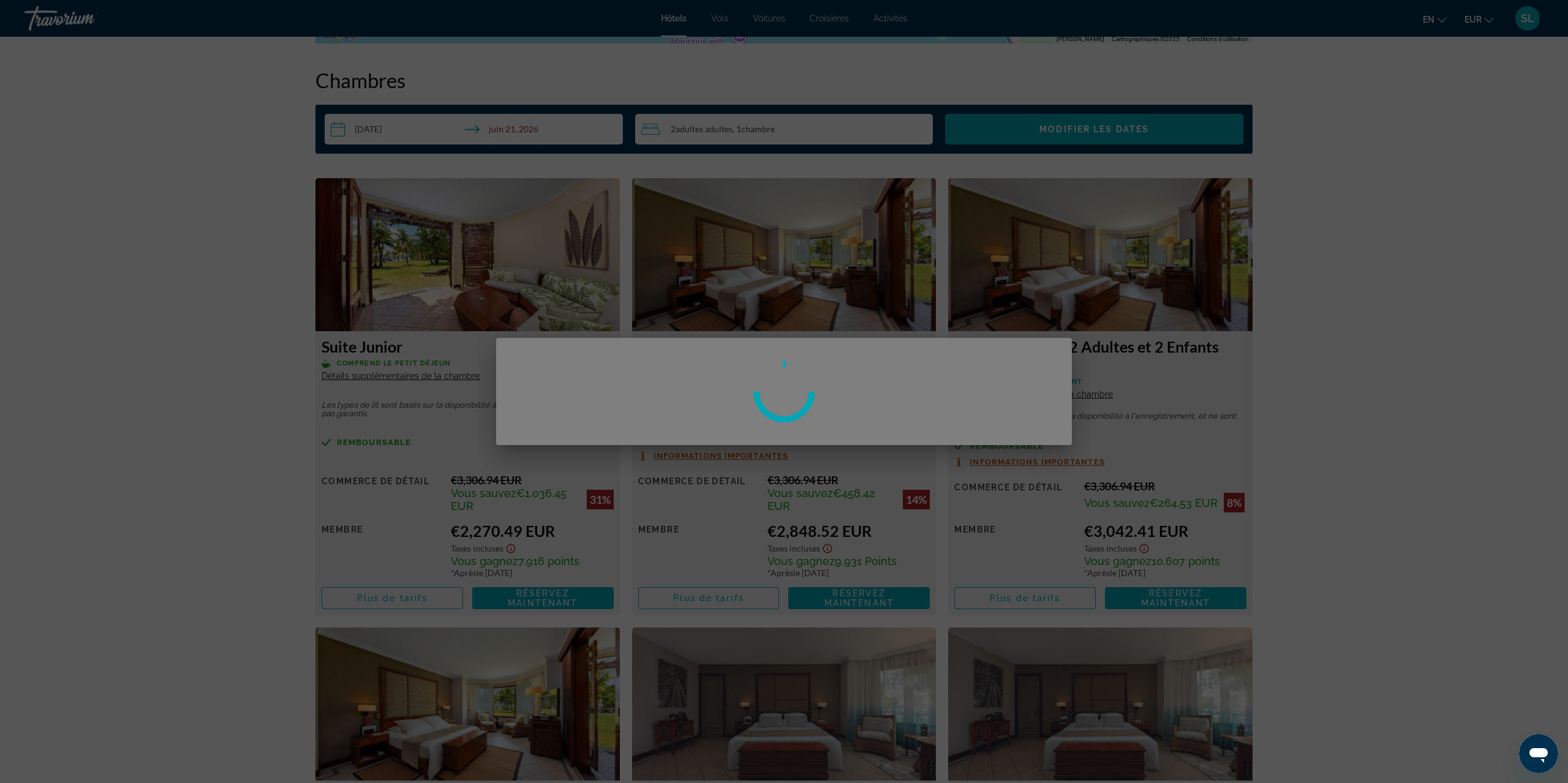
scroll to position [0, 0]
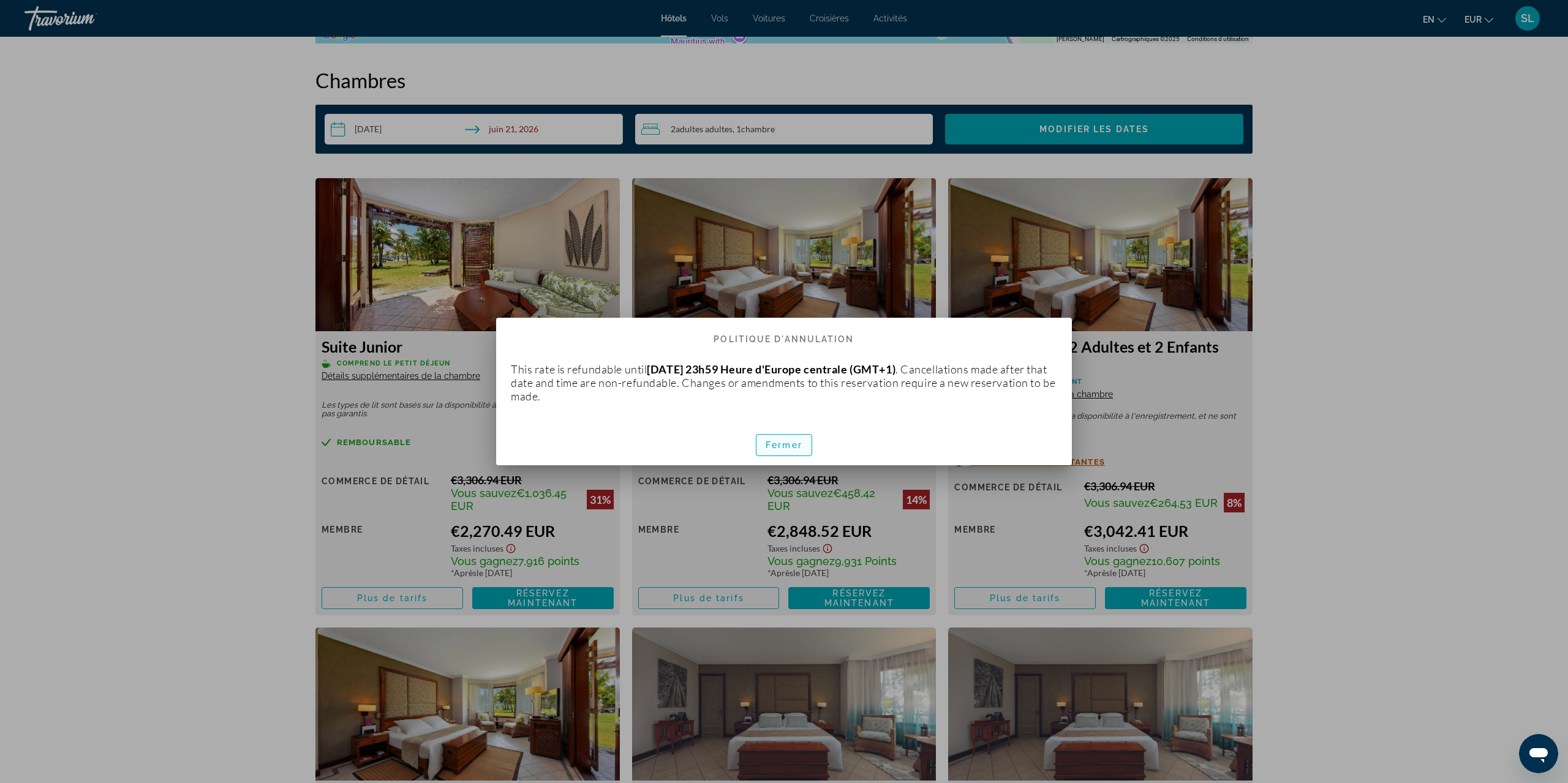
click at [789, 443] on span "Fermer" at bounding box center [784, 444] width 36 height 9
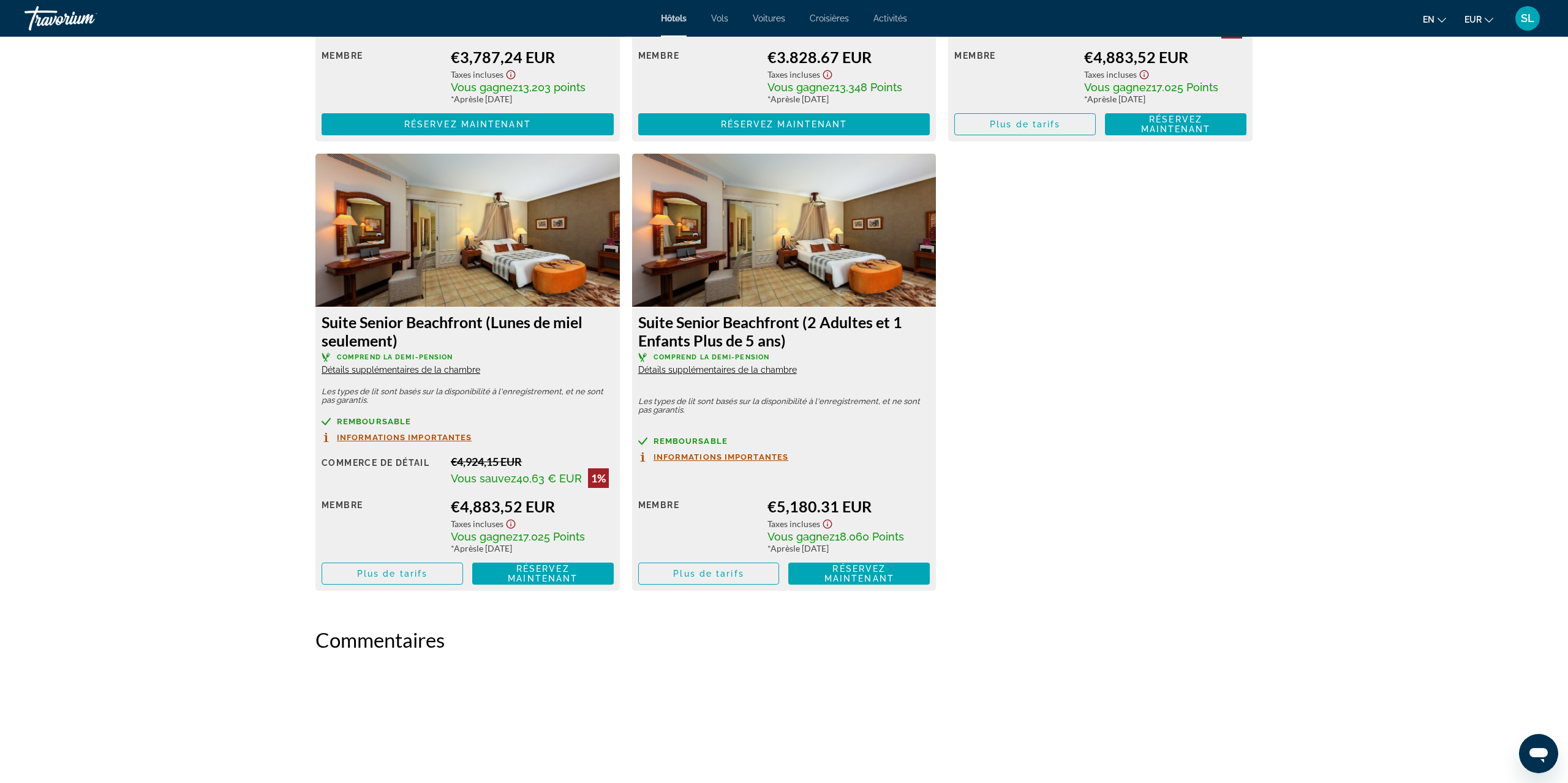
scroll to position [2957, 0]
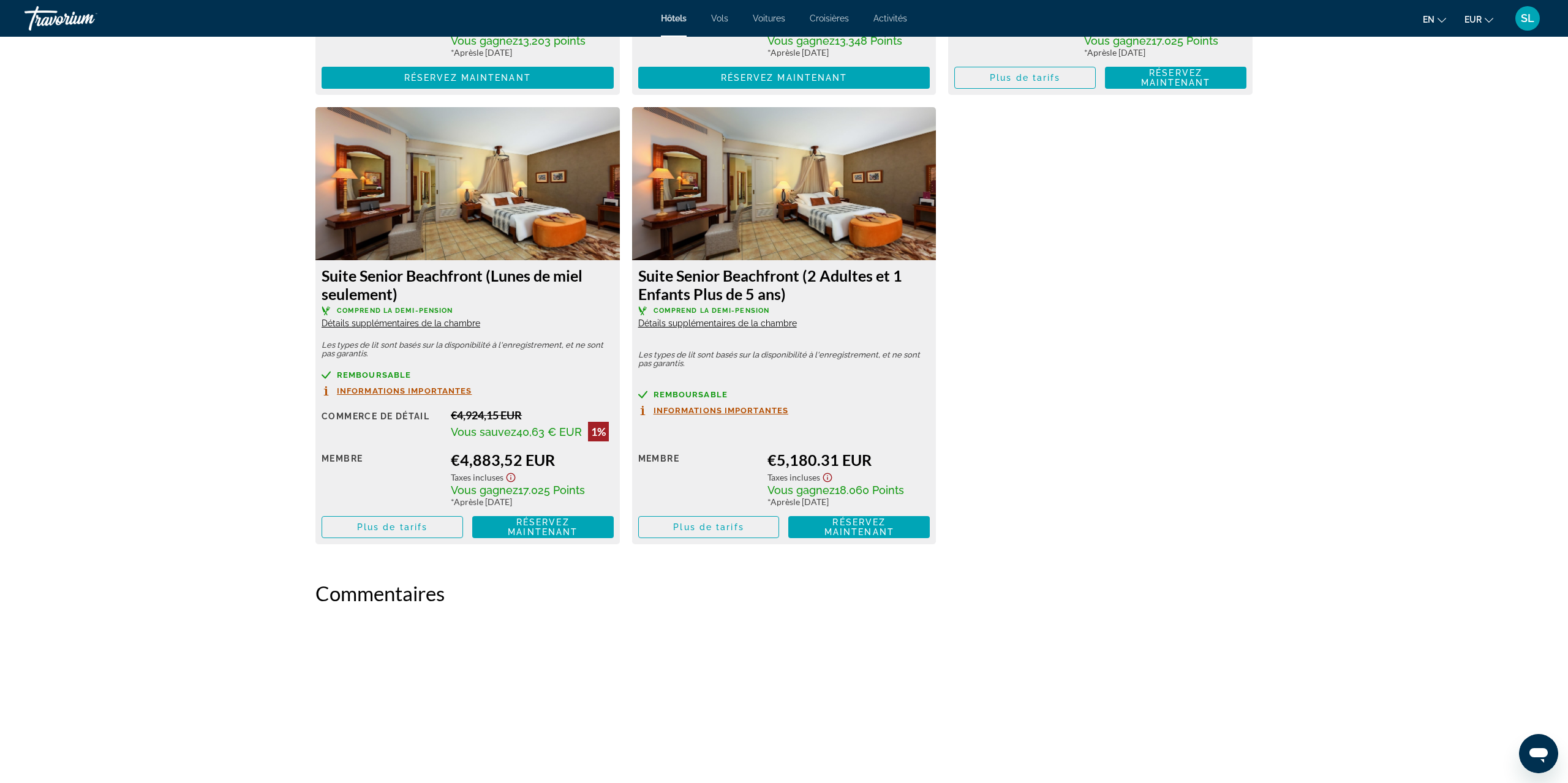
click at [891, 441] on div "Commerce de détail $0.00 when you redeem Membre €5,180.31 EUR Taxes incluses Vo…" at bounding box center [784, 483] width 292 height 110
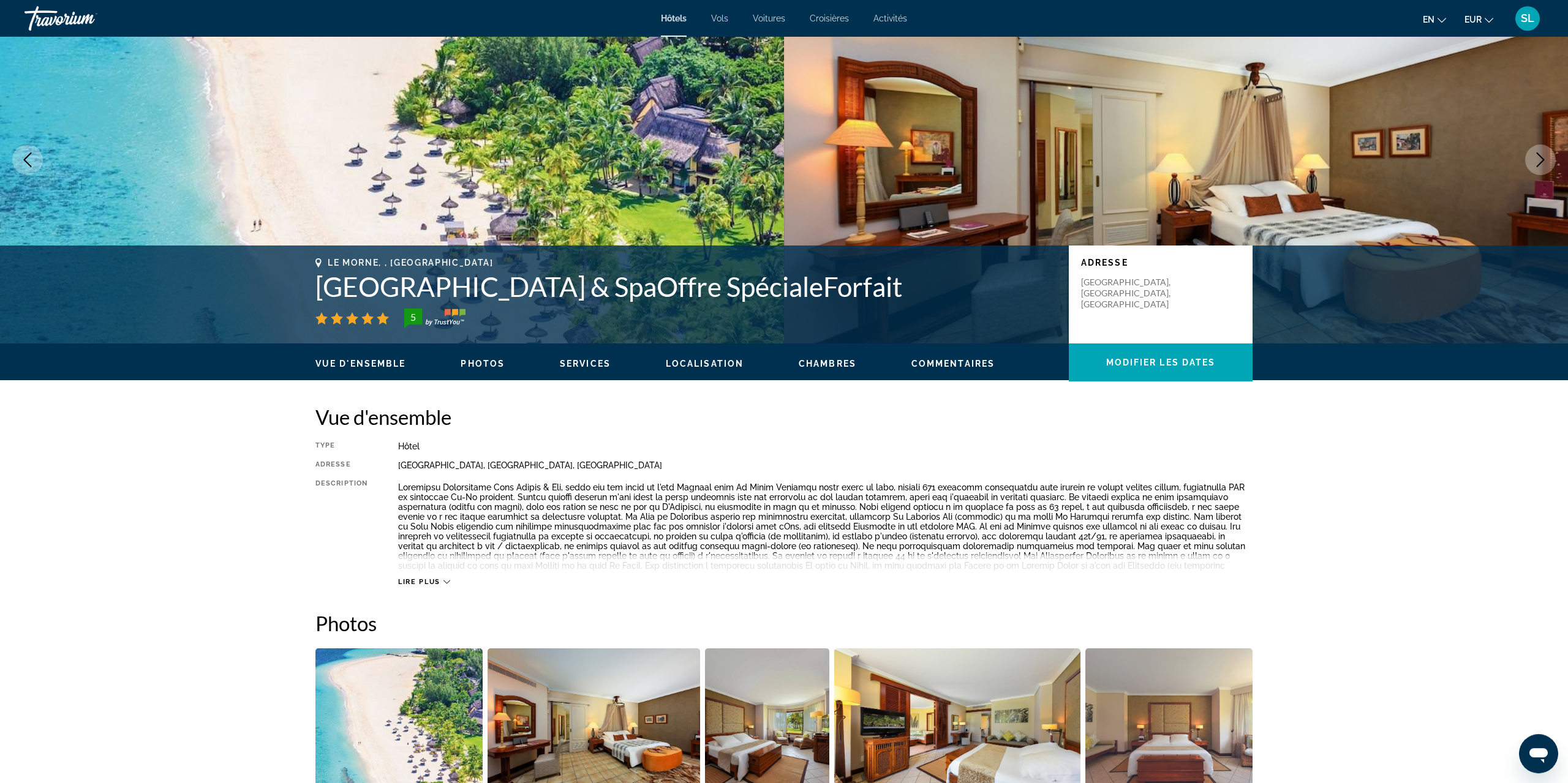
scroll to position [0, 0]
